Goal: Task Accomplishment & Management: Complete application form

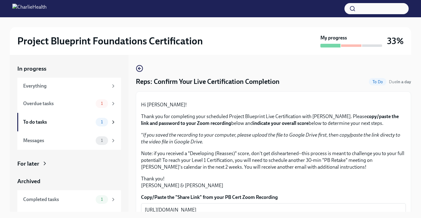
scroll to position [157, 0]
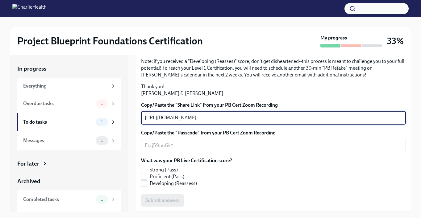
click at [271, 120] on textarea "[URL][DOMAIN_NAME]" at bounding box center [273, 117] width 257 height 7
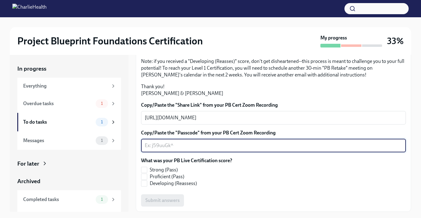
click at [255, 143] on textarea "Copy/Paste the "Passcode" from your PB Cert Zoom Recording" at bounding box center [273, 145] width 257 height 7
paste textarea "[URL][DOMAIN_NAME]"
type textarea "[URL][DOMAIN_NAME]"
click at [145, 177] on input "Proficient (Pass)" at bounding box center [144, 177] width 6 height 6
checkbox input "true"
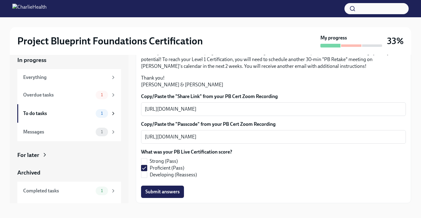
scroll to position [10, 0]
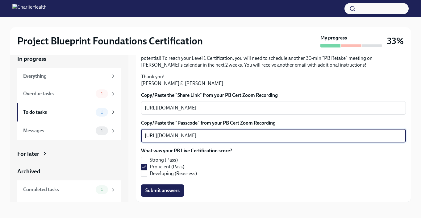
click at [360, 138] on textarea "[URL][DOMAIN_NAME]" at bounding box center [273, 135] width 257 height 7
click at [360, 139] on textarea "[URL][DOMAIN_NAME]" at bounding box center [273, 135] width 257 height 7
type textarea "No password- link to recording in google drive"
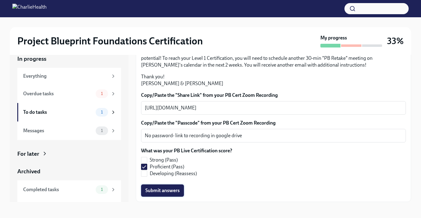
click at [160, 193] on span "Submit answers" at bounding box center [162, 191] width 34 height 6
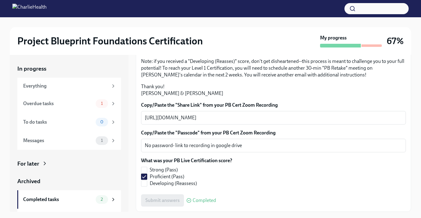
scroll to position [11, 0]
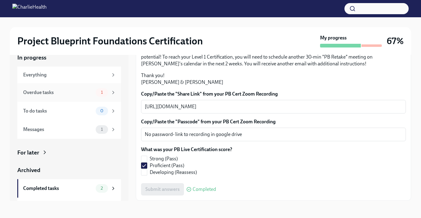
click at [77, 95] on div "Overdue tasks" at bounding box center [58, 92] width 70 height 7
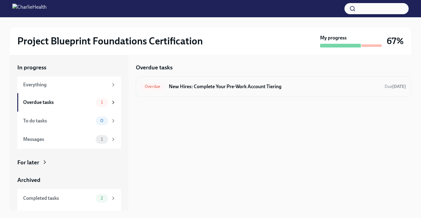
click at [189, 92] on div "Overdue New Hires: Complete Your Pre-Work Account Tiering Due [DATE]" at bounding box center [273, 87] width 275 height 20
click at [195, 84] on h6 "New Hires: Complete Your Pre-Work Account Tiering" at bounding box center [274, 86] width 211 height 7
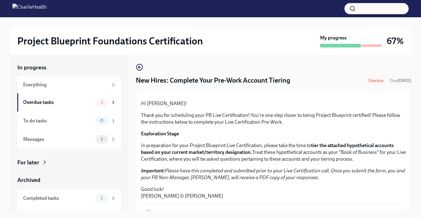
scroll to position [145, 0]
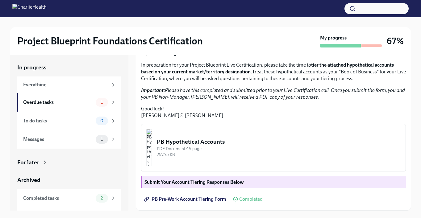
click at [216, 194] on link "PB Pre-Work Account Tiering Form" at bounding box center [186, 199] width 90 height 12
click at [235, 146] on div "PB Hypothetical Accounts PDF Document • 15 pages 257.75 KB" at bounding box center [279, 148] width 244 height 20
